Goal: Task Accomplishment & Management: Manage account settings

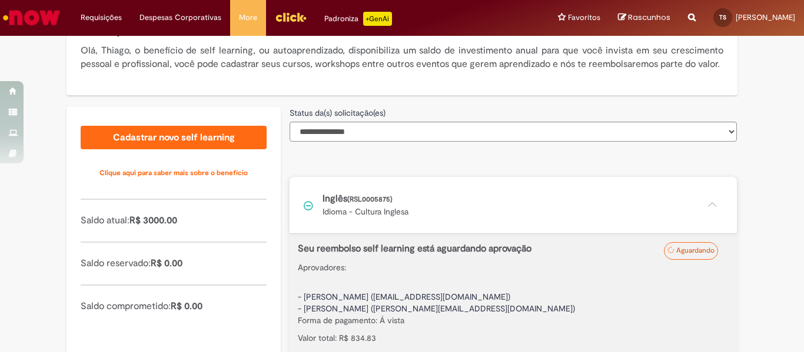
scroll to position [304, 0]
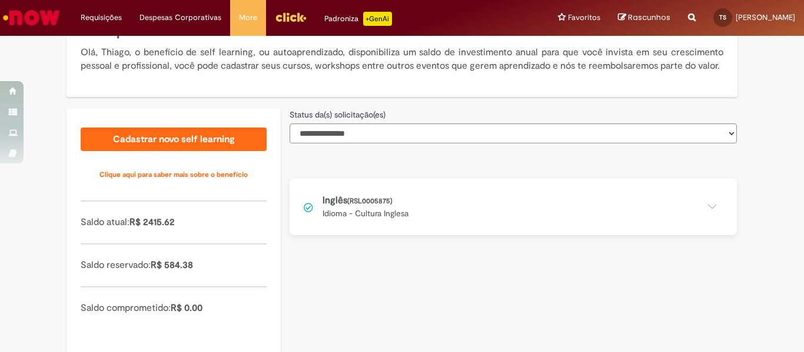
scroll to position [235, 0]
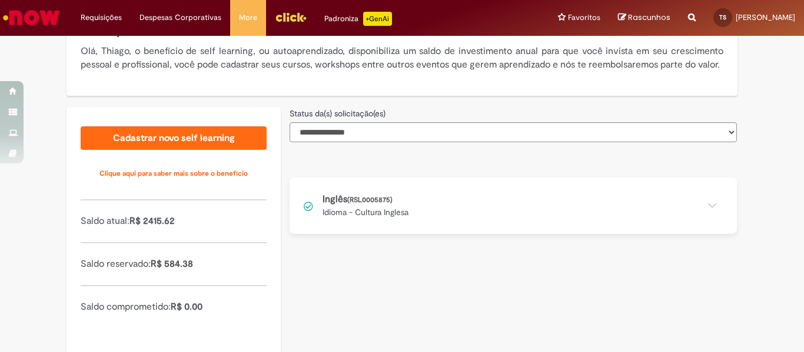
click at [381, 215] on button at bounding box center [512, 206] width 447 height 56
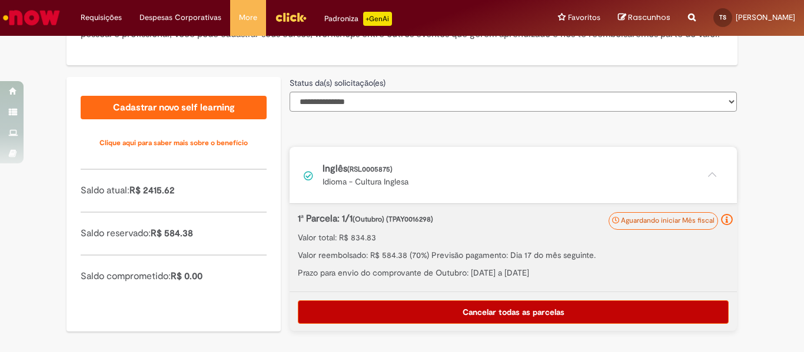
scroll to position [282, 0]
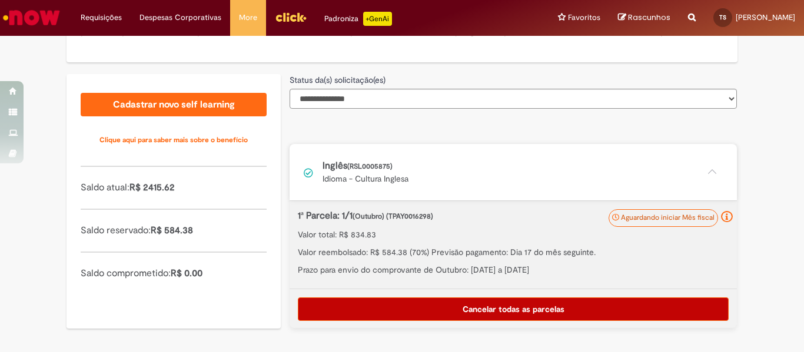
click at [555, 302] on button "Cancelar todas as parcelas" at bounding box center [513, 310] width 431 height 24
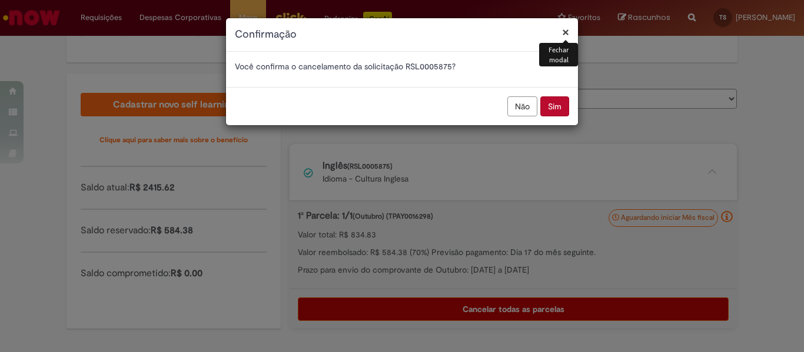
click at [559, 104] on button "Sim" at bounding box center [554, 106] width 29 height 20
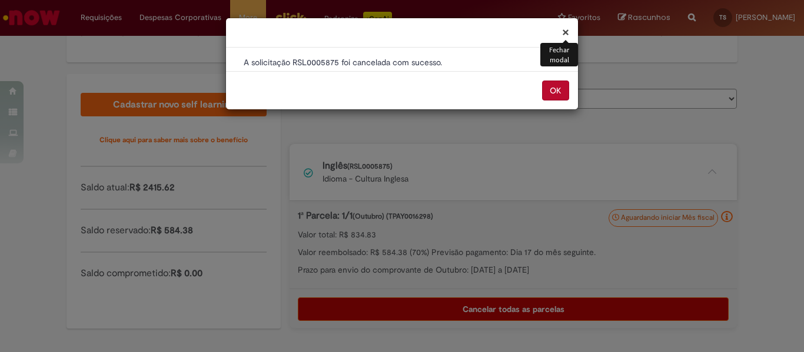
click at [555, 87] on button "OK" at bounding box center [555, 91] width 27 height 20
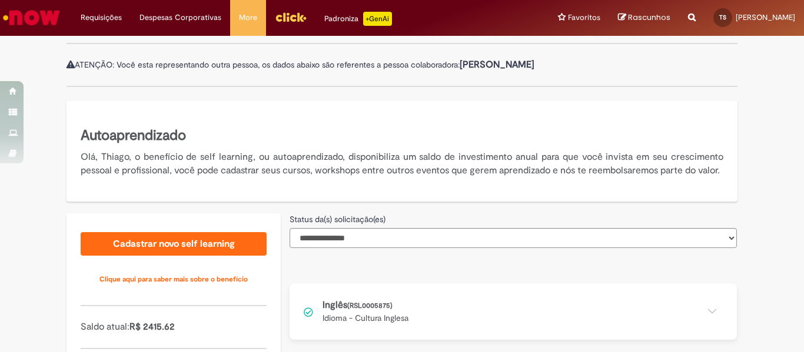
scroll to position [235, 0]
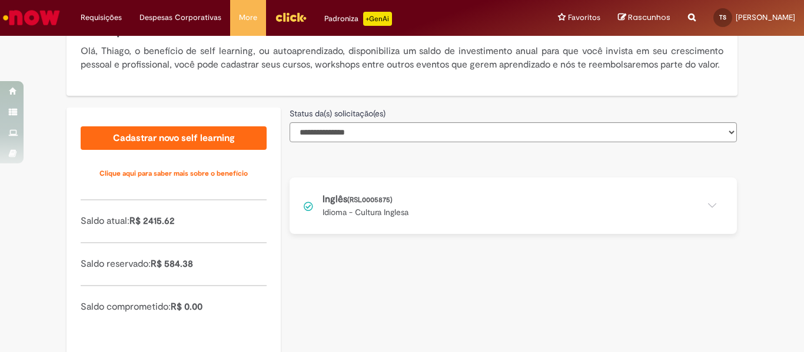
click at [702, 214] on button at bounding box center [512, 206] width 447 height 56
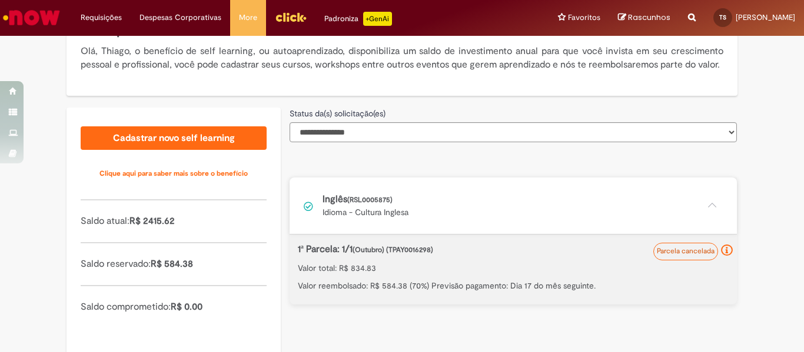
scroll to position [282, 0]
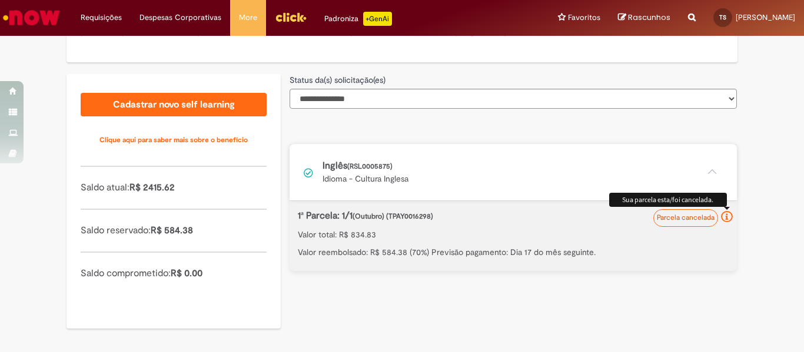
click at [721, 216] on icon at bounding box center [727, 217] width 12 height 12
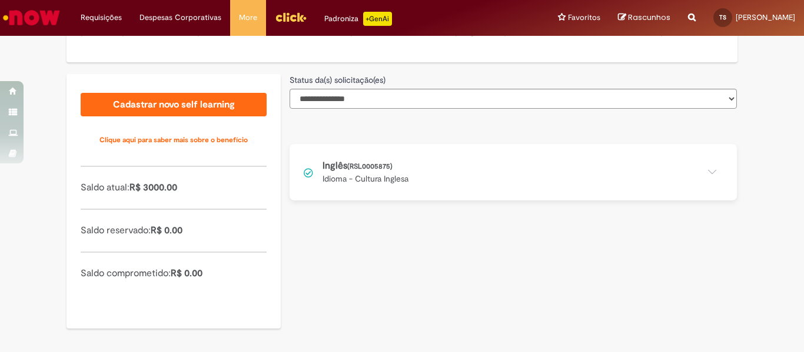
scroll to position [282, 0]
